Goal: Browse casually: Explore the website without a specific task or goal

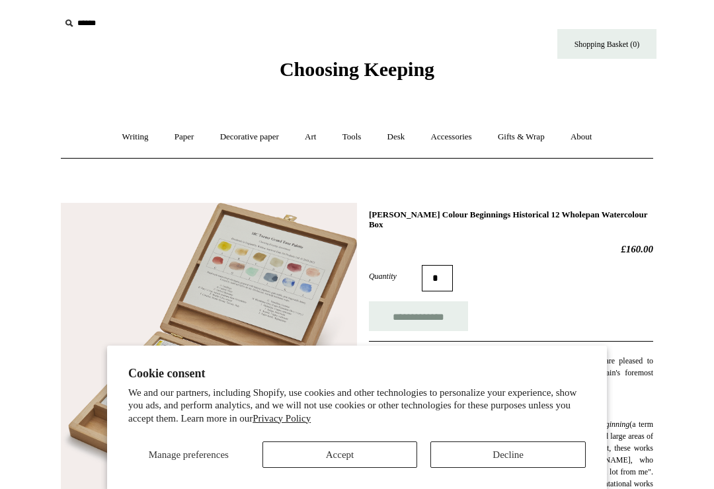
click at [513, 464] on button "Decline" at bounding box center [508, 455] width 155 height 26
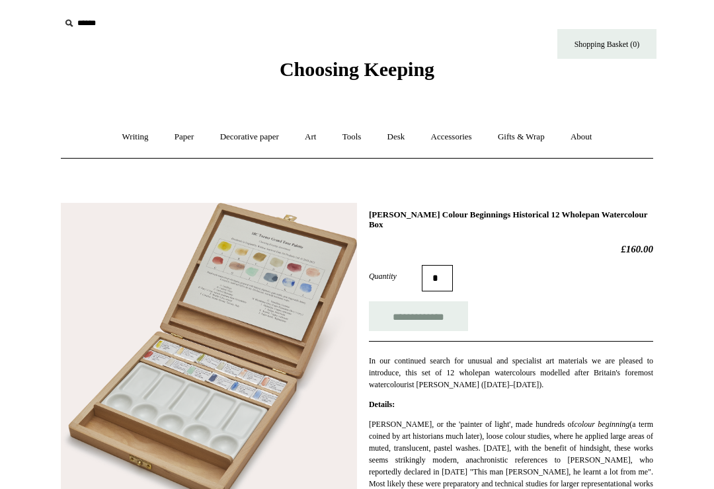
click at [83, 22] on input "text" at bounding box center [141, 23] width 163 height 24
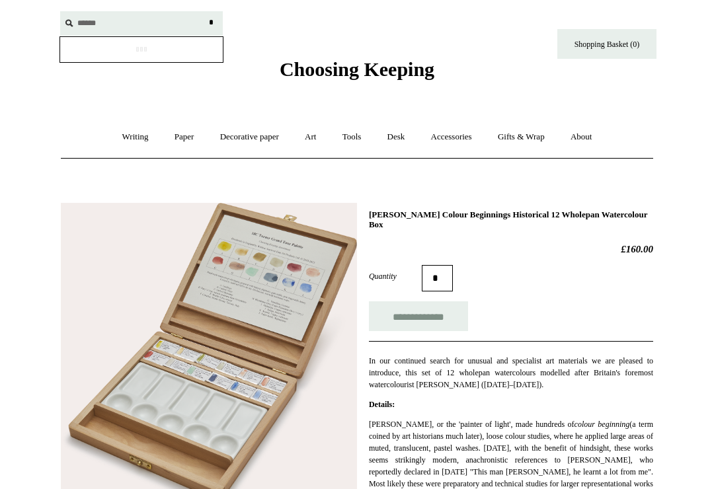
type input "******"
click at [211, 22] on input "*" at bounding box center [210, 22] width 13 height 23
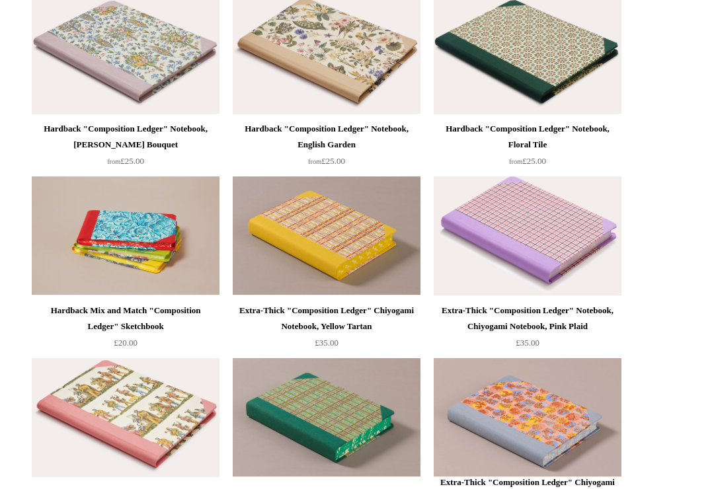
scroll to position [283, 0]
click at [356, 76] on img at bounding box center [327, 54] width 188 height 119
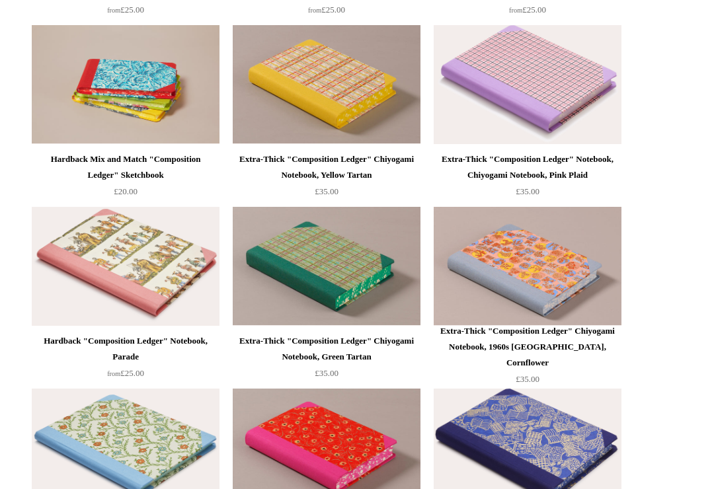
scroll to position [435, 0]
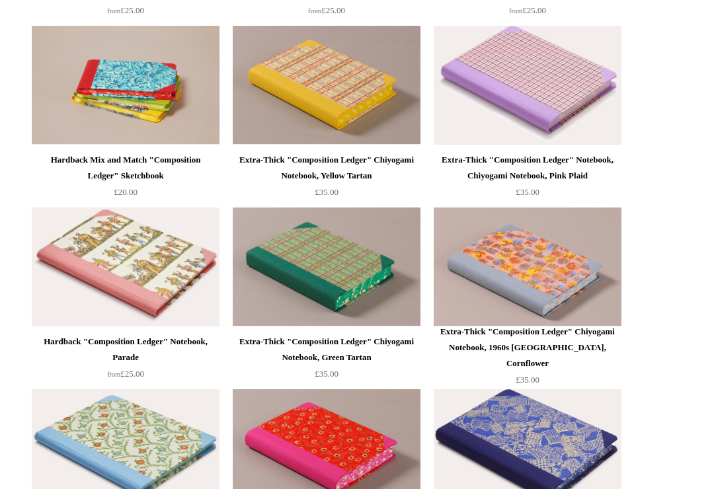
click at [144, 103] on img at bounding box center [126, 85] width 188 height 119
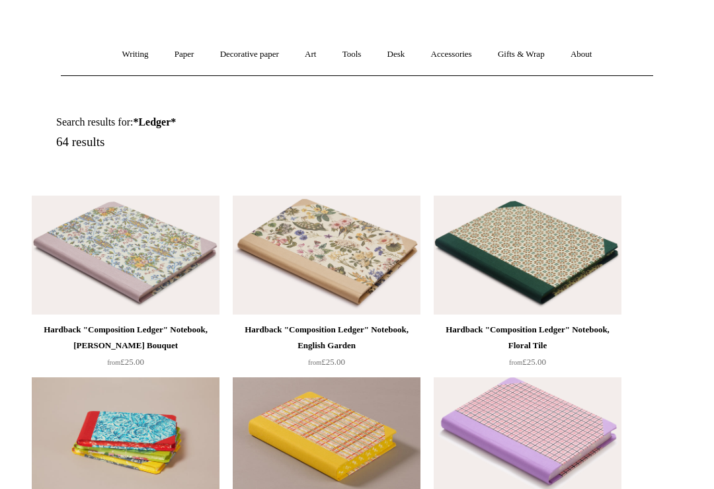
scroll to position [0, 0]
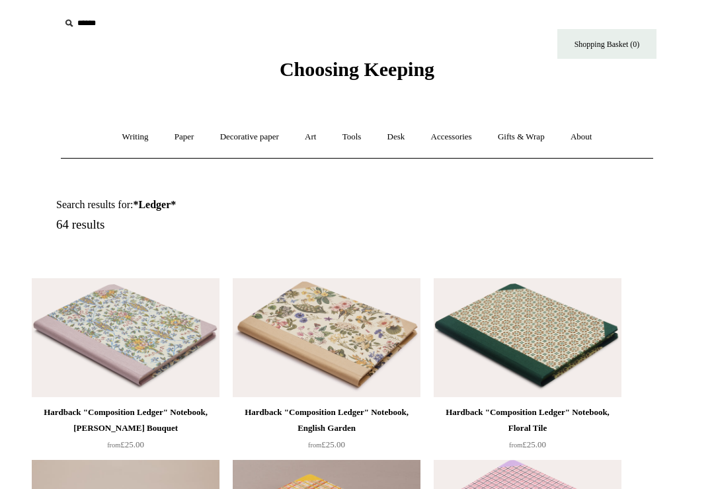
click at [316, 139] on link "Art +" at bounding box center [310, 137] width 35 height 35
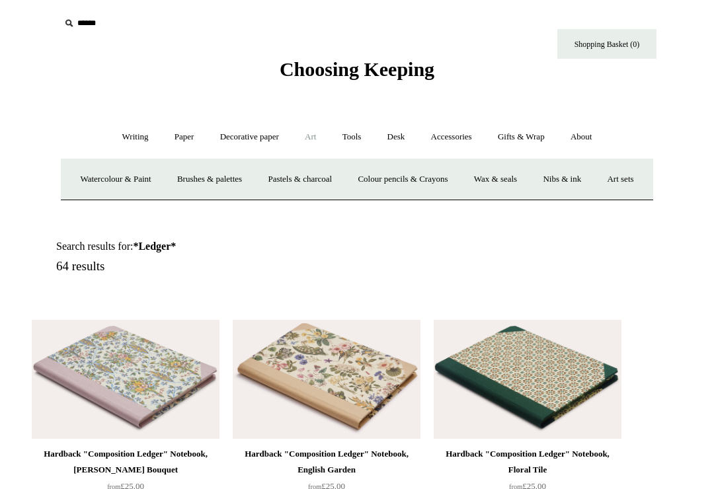
click at [130, 179] on link "Watercolour & Paint" at bounding box center [115, 179] width 95 height 35
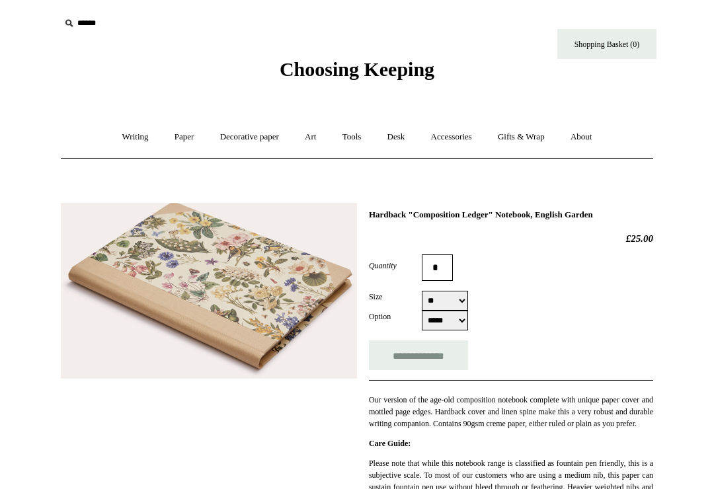
select select "**"
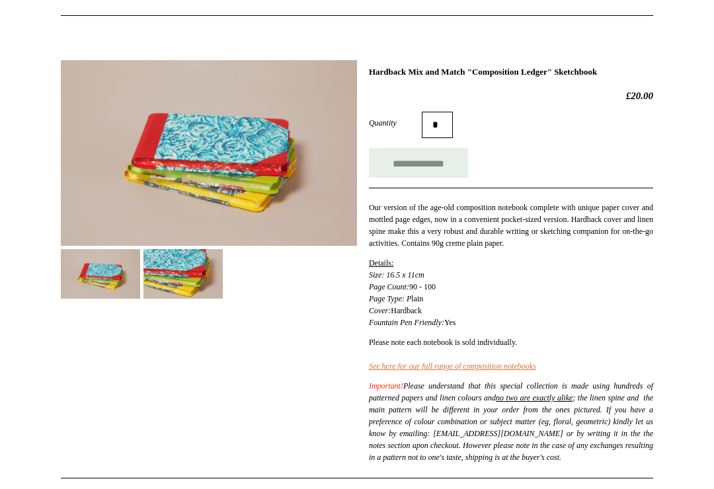
scroll to position [153, 0]
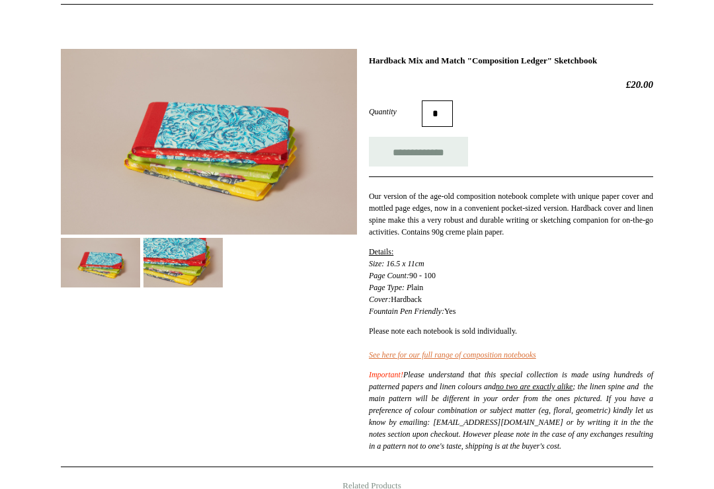
click at [189, 261] on img at bounding box center [183, 264] width 79 height 50
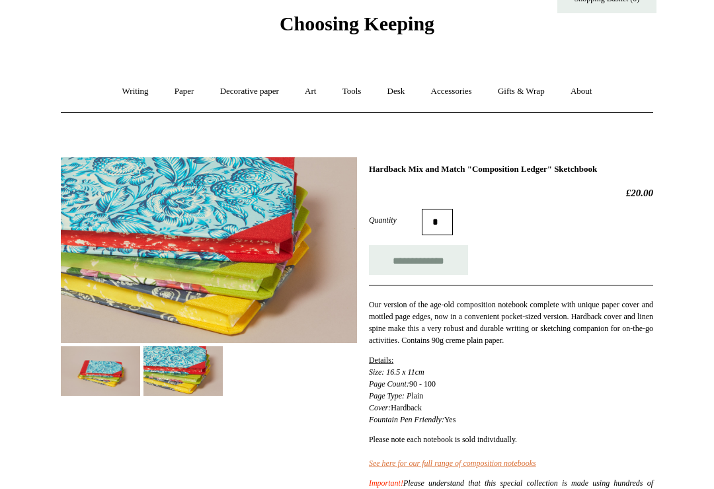
scroll to position [0, 0]
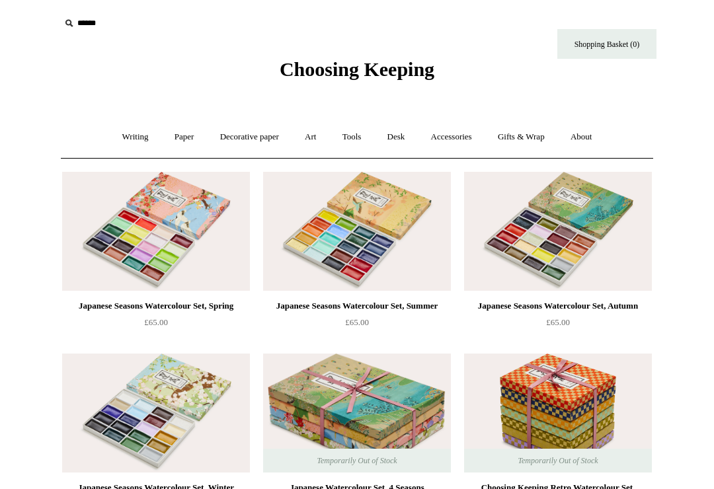
click at [309, 133] on link "Art +" at bounding box center [310, 137] width 35 height 35
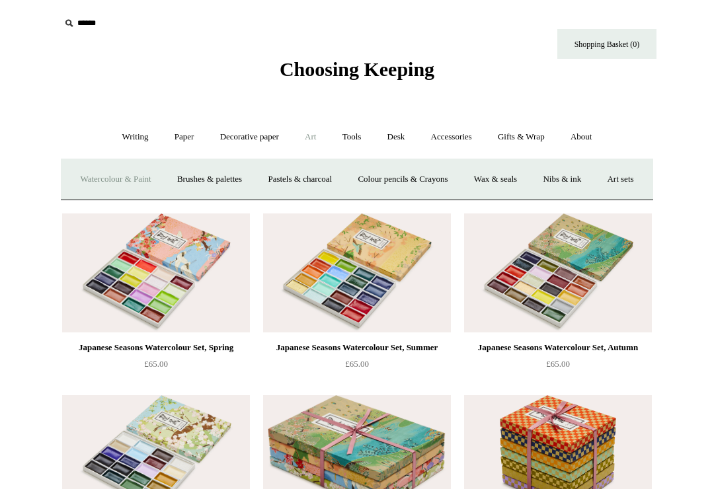
click at [593, 184] on link "Nibs & ink" at bounding box center [562, 179] width 62 height 35
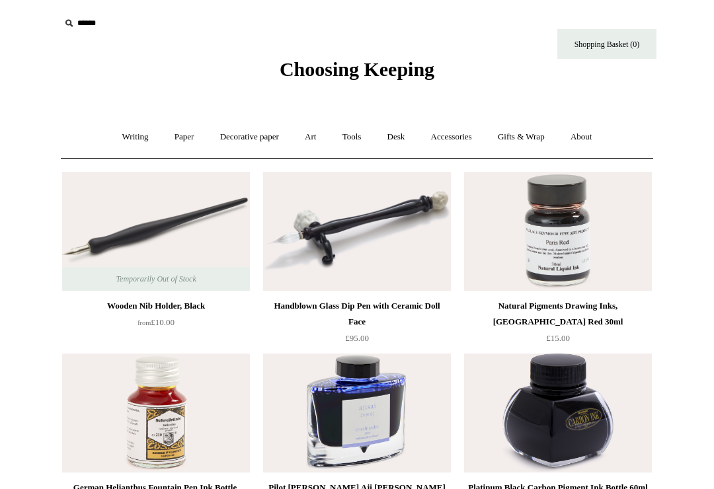
click at [458, 134] on link "Accessories +" at bounding box center [451, 137] width 65 height 35
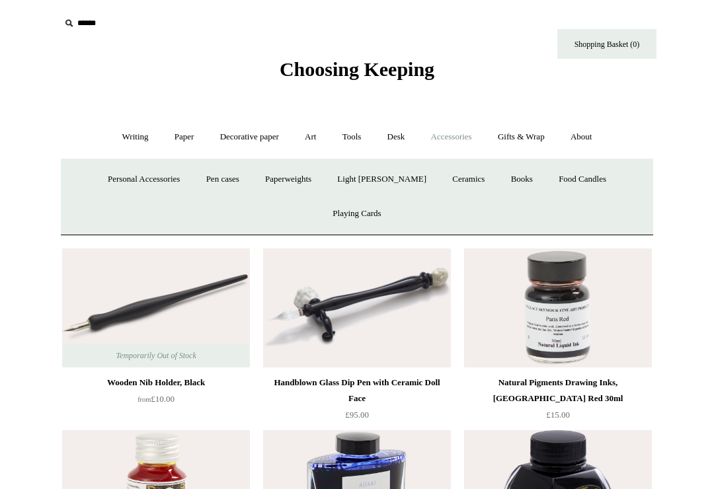
click at [499, 175] on link "Books" at bounding box center [522, 179] width 46 height 35
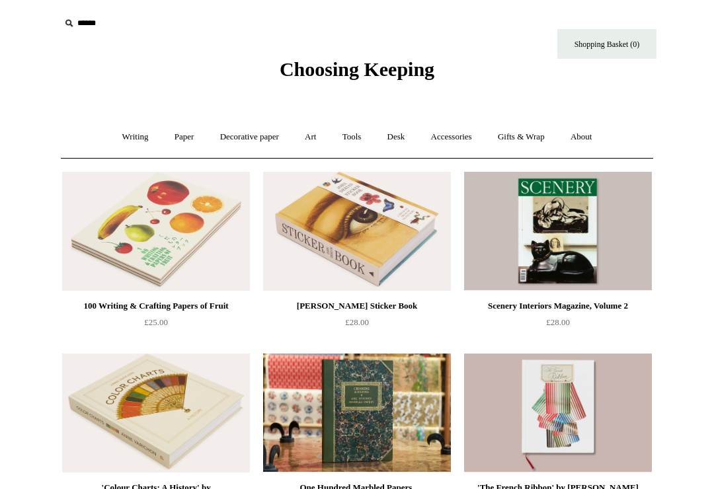
click at [591, 138] on link "About +" at bounding box center [582, 137] width 46 height 35
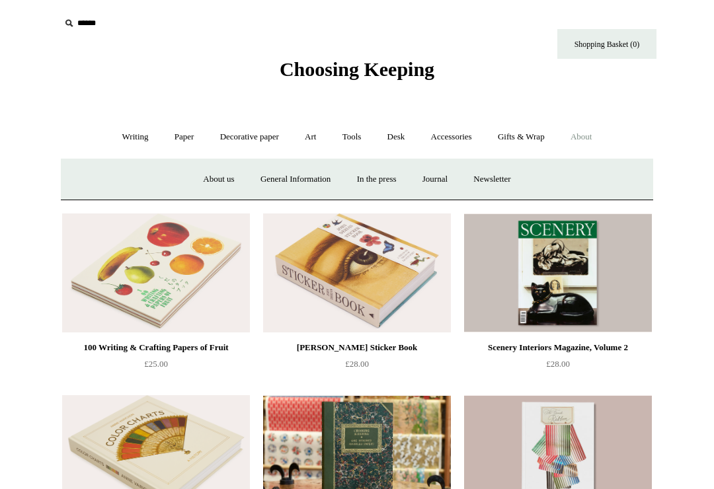
click at [206, 184] on link "About us" at bounding box center [218, 179] width 55 height 35
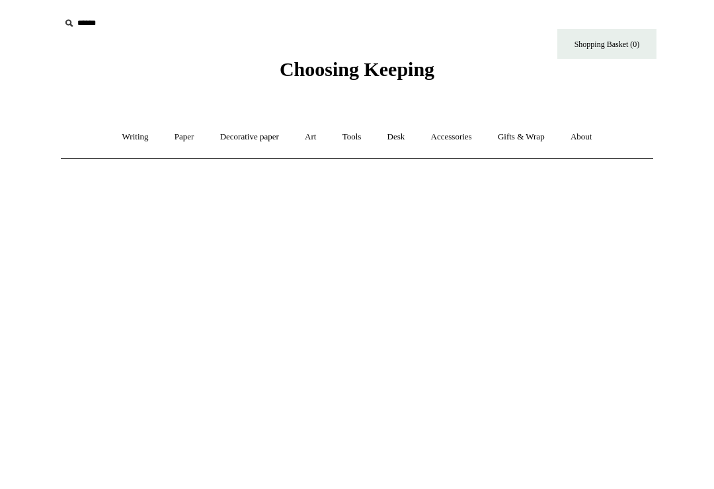
click at [399, 138] on link "Desk +" at bounding box center [397, 137] width 42 height 35
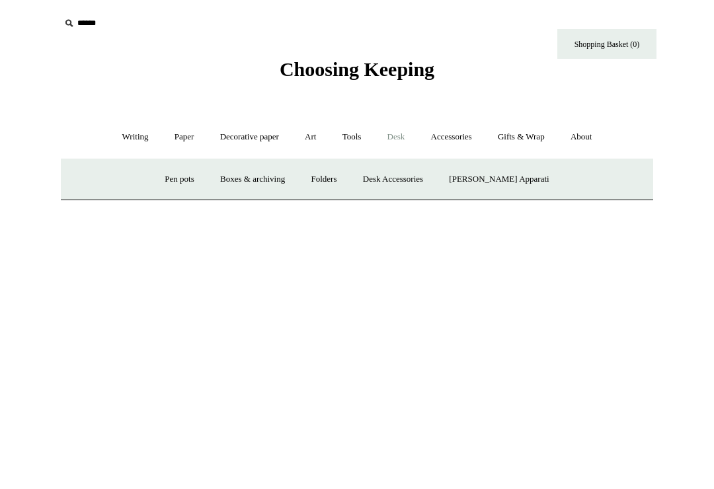
click at [296, 180] on link "Boxes & archiving" at bounding box center [252, 179] width 89 height 35
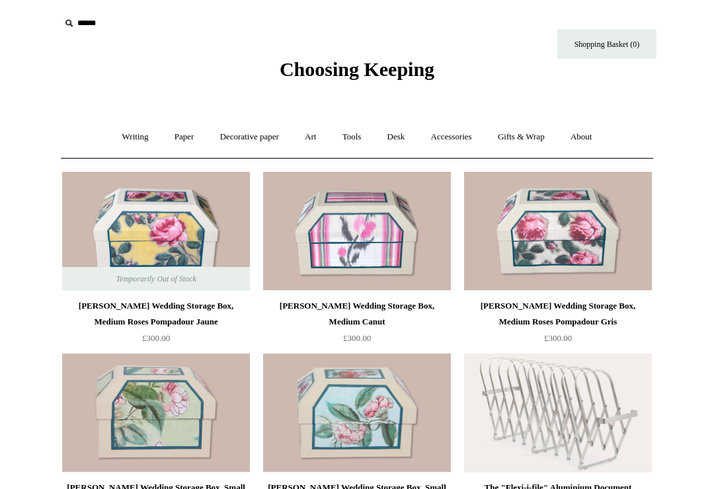
click at [400, 138] on link "Desk +" at bounding box center [397, 137] width 42 height 35
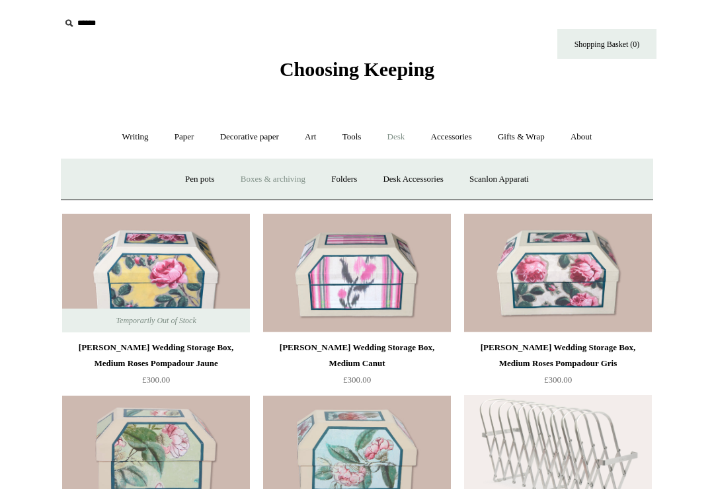
click at [341, 179] on link "Folders" at bounding box center [344, 179] width 50 height 35
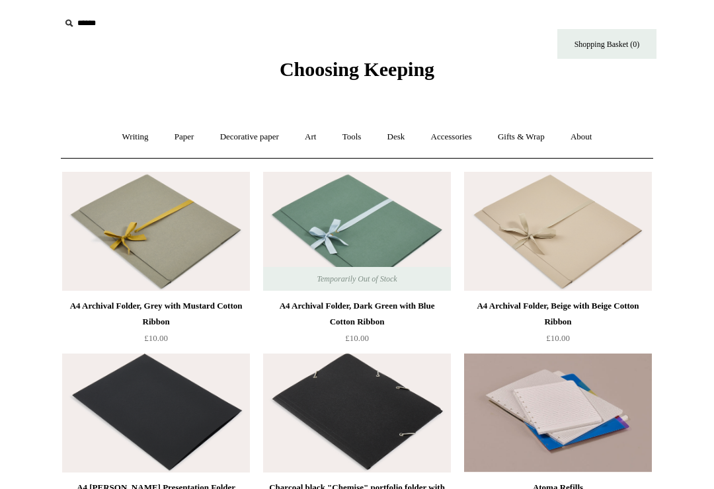
click at [470, 128] on link "Accessories +" at bounding box center [451, 137] width 65 height 35
